Goal: Task Accomplishment & Management: Use online tool/utility

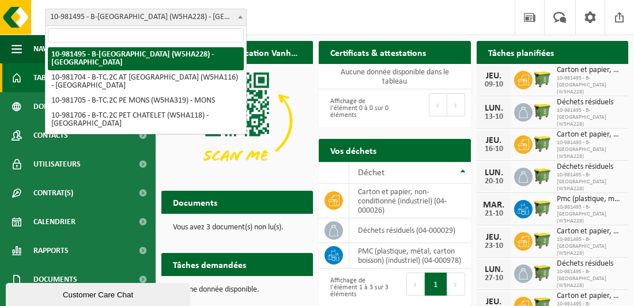
click at [241, 17] on b at bounding box center [240, 17] width 5 height 3
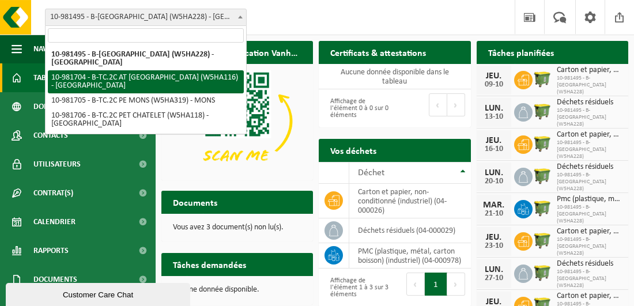
select select "162140"
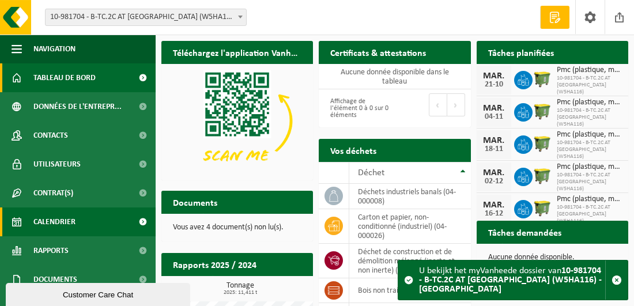
click at [65, 225] on span "Calendrier" at bounding box center [54, 221] width 42 height 29
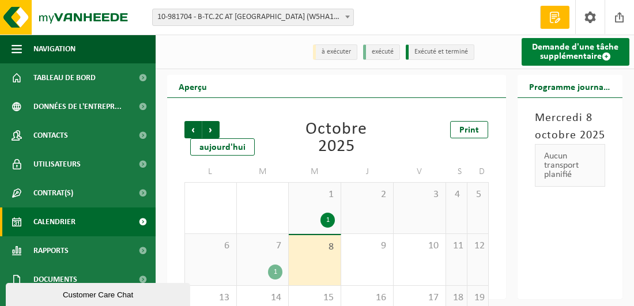
click at [578, 52] on link "Demande d'une tâche supplémentaire" at bounding box center [575, 52] width 108 height 28
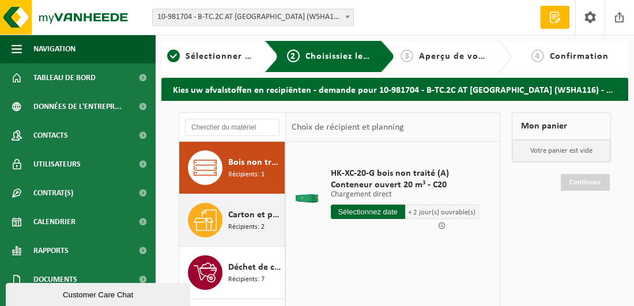
click at [200, 217] on icon at bounding box center [205, 220] width 23 height 21
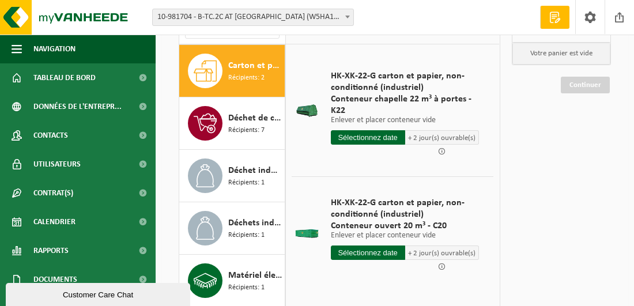
scroll to position [58, 0]
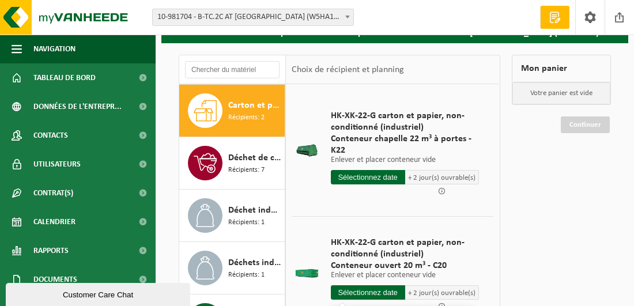
click at [360, 290] on input "text" at bounding box center [368, 292] width 74 height 14
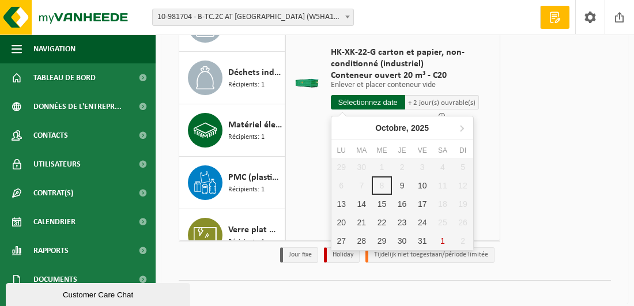
scroll to position [255, 0]
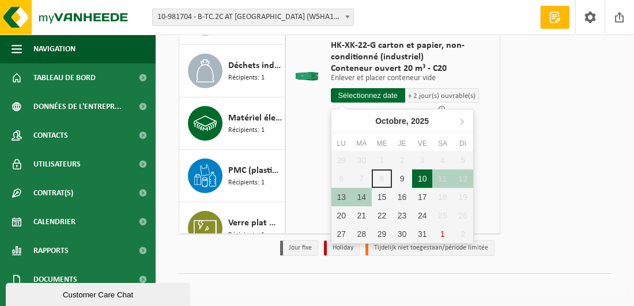
click at [419, 176] on div "10" at bounding box center [422, 178] width 20 height 18
type input "à partir de 2025-10-10"
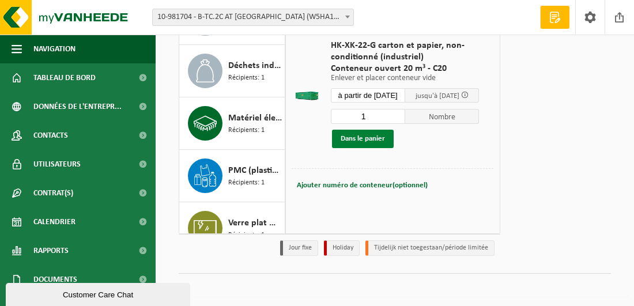
click at [377, 140] on button "Dans le panier" at bounding box center [363, 139] width 62 height 18
click at [376, 135] on button "Dans le panier" at bounding box center [363, 139] width 62 height 18
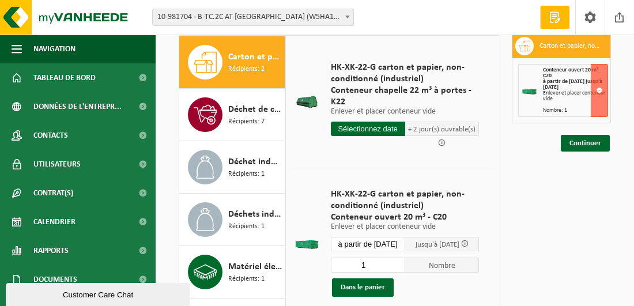
scroll to position [139, 0]
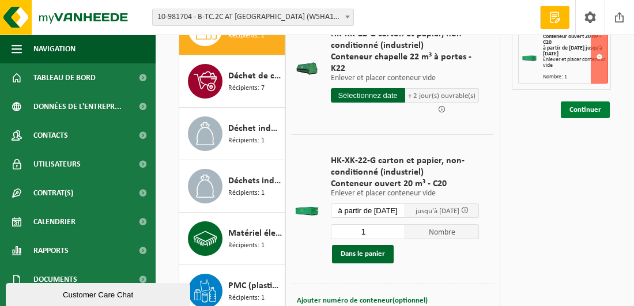
click at [594, 105] on link "Continuer" at bounding box center [584, 109] width 49 height 17
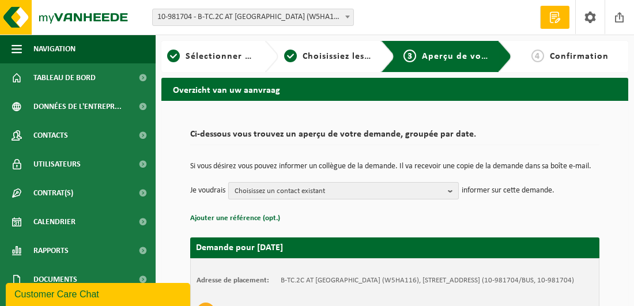
click at [451, 199] on b "button" at bounding box center [453, 191] width 10 height 16
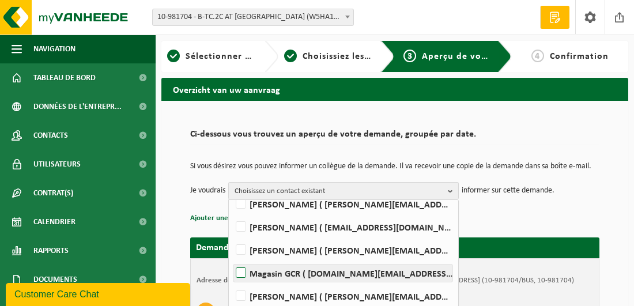
click at [243, 278] on label "Magasin GCR ( 74.2c.gcr-magasin.no@belgiantrain.be )" at bounding box center [342, 272] width 219 height 17
click at [232, 259] on input "Magasin GCR ( 74.2c.gcr-magasin.no@belgiantrain.be )" at bounding box center [231, 258] width 1 height 1
checkbox input "true"
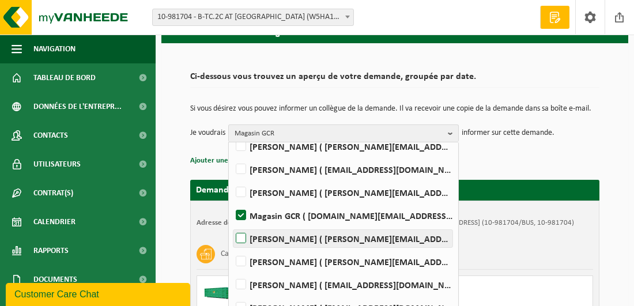
click at [242, 241] on label "Nadine Krol ( nadine.krol@belgiantrain.be )" at bounding box center [342, 238] width 219 height 17
click at [232, 224] on input "Nadine Krol ( nadine.krol@belgiantrain.be )" at bounding box center [231, 223] width 1 height 1
checkbox input "true"
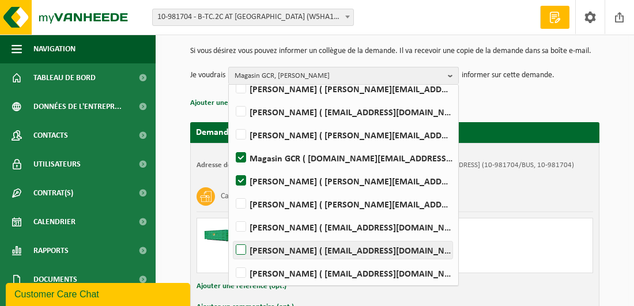
click at [241, 256] on label "Gorizio Salemme ( gorizio.salemme@belgiantrain.be )" at bounding box center [342, 249] width 219 height 17
click at [232, 236] on input "Gorizio Salemme ( gorizio.salemme@belgiantrain.be )" at bounding box center [231, 235] width 1 height 1
checkbox input "true"
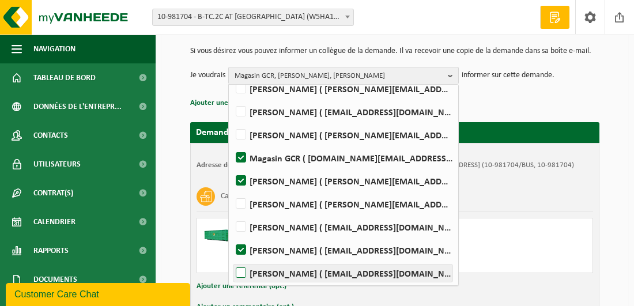
click at [242, 278] on label "Xavier Servais ( xavier.servais.245@belgiantrain.be )" at bounding box center [342, 272] width 219 height 17
click at [232, 259] on input "Xavier Servais ( xavier.servais.245@belgiantrain.be )" at bounding box center [231, 258] width 1 height 1
checkbox input "true"
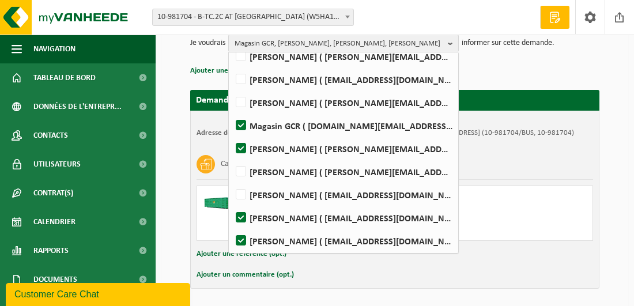
scroll to position [173, 0]
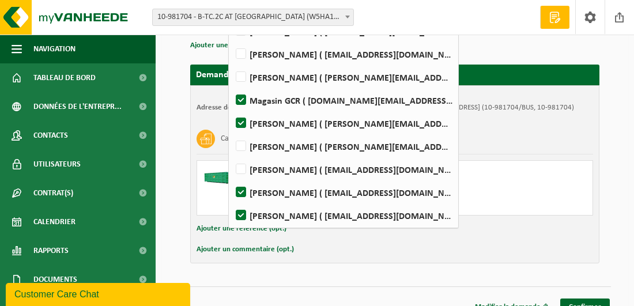
click at [524, 236] on div "Ajouter une référence (opt.)" at bounding box center [394, 228] width 396 height 15
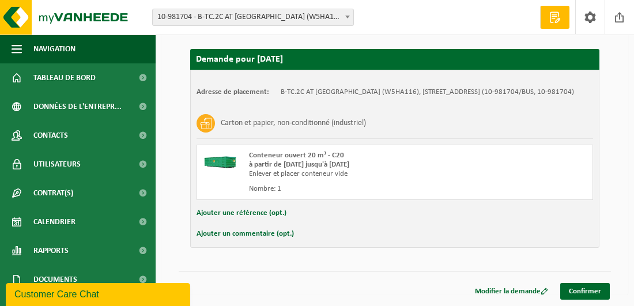
scroll to position [203, 0]
click at [594, 287] on link "Confirmer" at bounding box center [585, 291] width 50 height 17
